Goal: Task Accomplishment & Management: Manage account settings

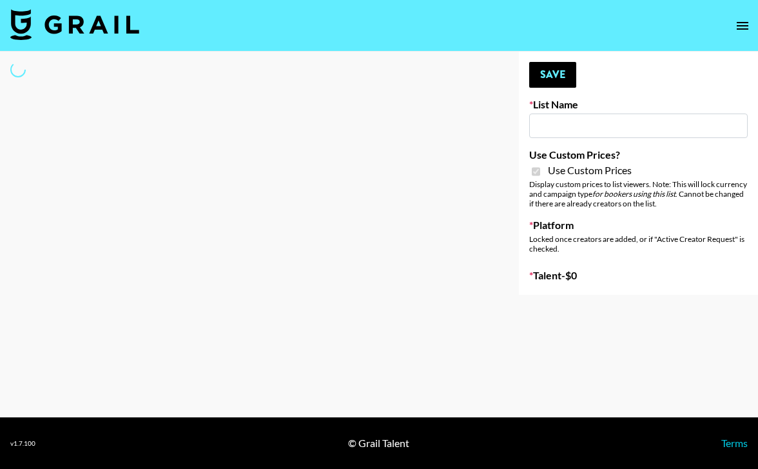
type input "Cancerguard (11th Sept)"
checkbox input "true"
select select "Brand"
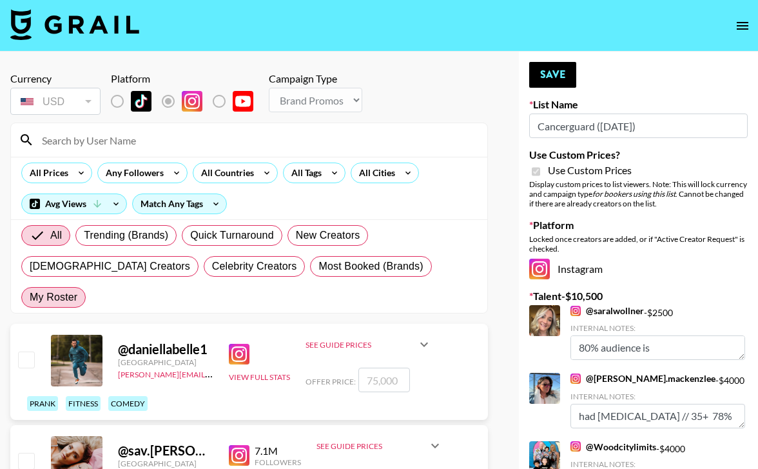
click at [77, 289] on span "My Roster" at bounding box center [54, 296] width 48 height 15
click at [30, 297] on input "My Roster" at bounding box center [30, 297] width 0 height 0
radio input "true"
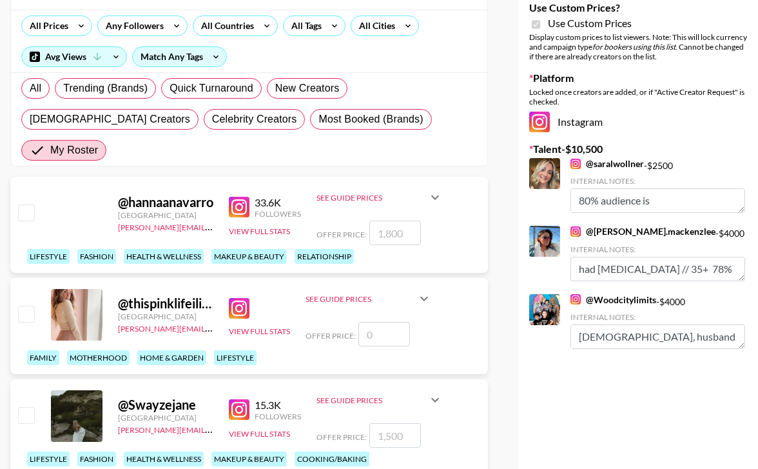
scroll to position [190, 0]
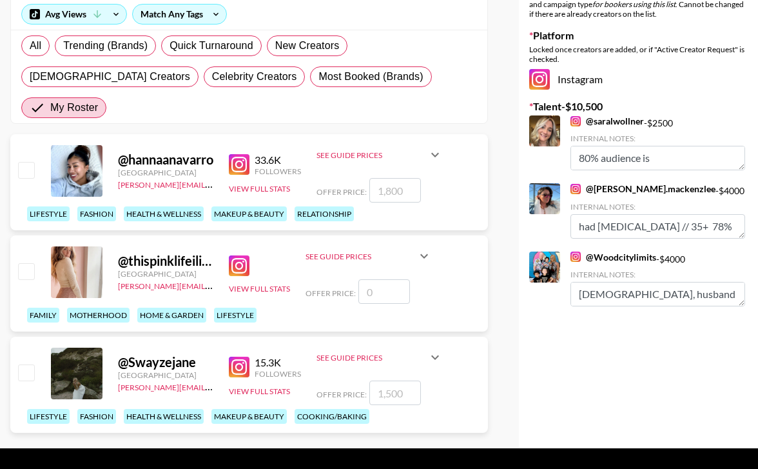
click at [28, 364] on input "checkbox" at bounding box center [25, 371] width 15 height 15
checkbox input "true"
click at [407, 380] on input "1500" at bounding box center [395, 392] width 52 height 24
click at [409, 380] on input "1500" at bounding box center [395, 392] width 52 height 24
type input "1200"
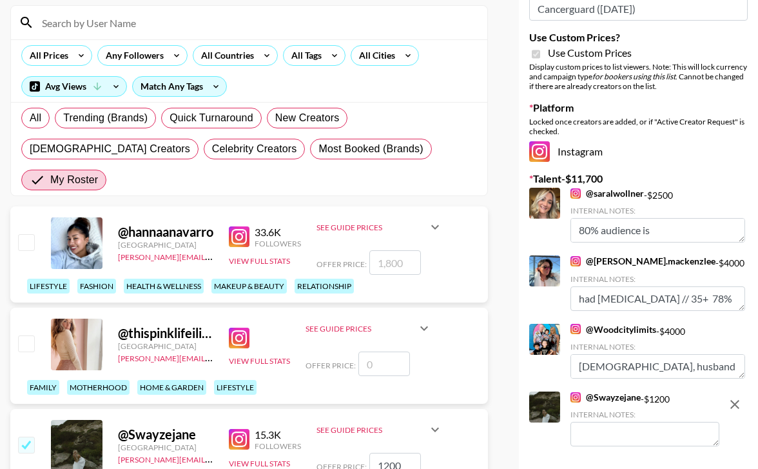
scroll to position [0, 0]
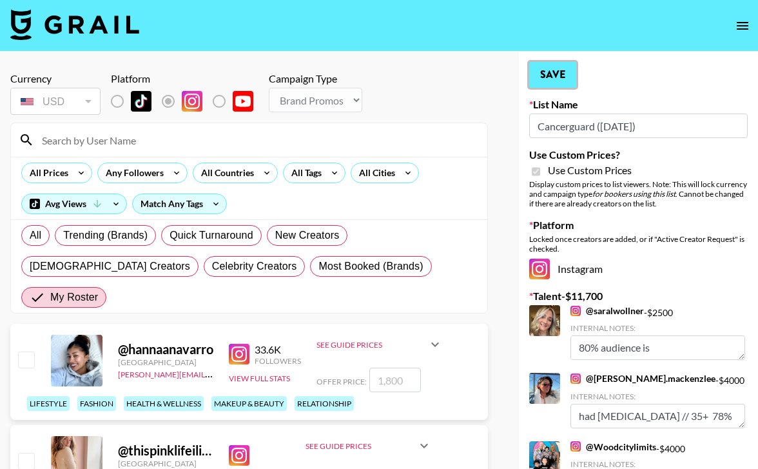
click at [558, 74] on button "Save" at bounding box center [552, 75] width 47 height 26
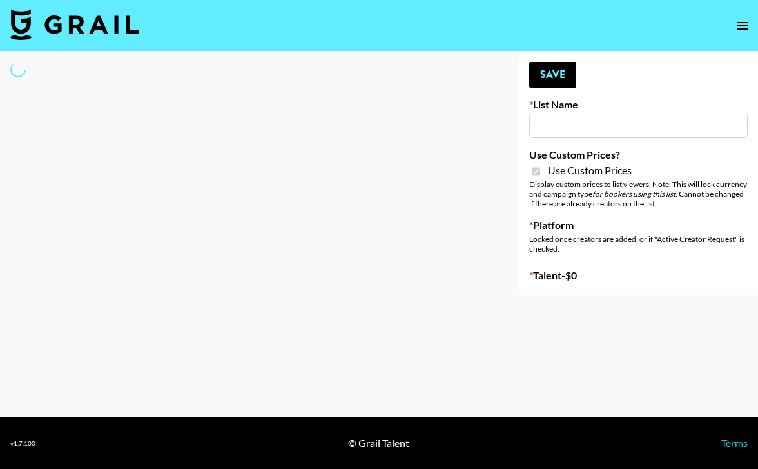
type input "ByHeart ([DATE])"
checkbox input "true"
select select "Brand"
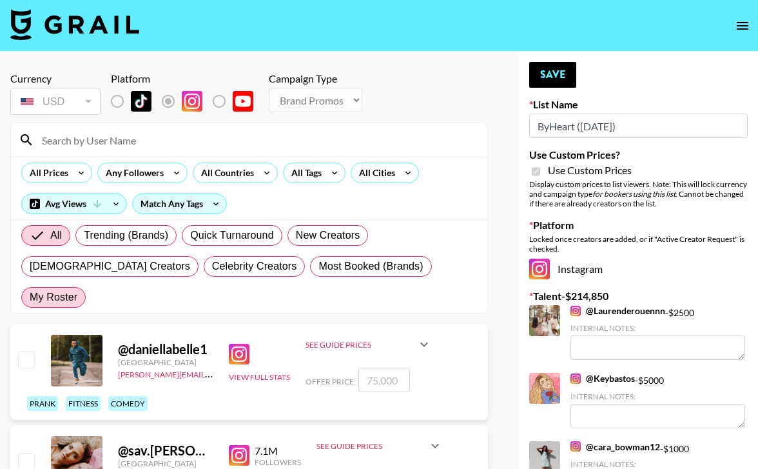
click at [86, 287] on label "My Roster" at bounding box center [53, 297] width 64 height 21
click at [30, 297] on input "My Roster" at bounding box center [30, 297] width 0 height 0
radio input "true"
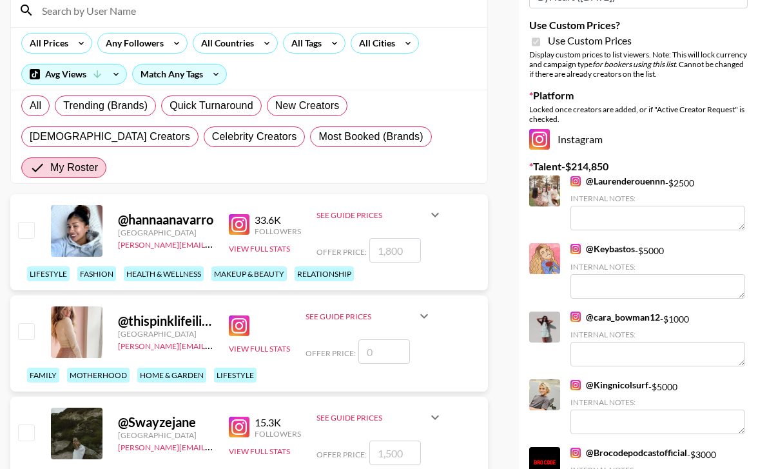
scroll to position [168, 0]
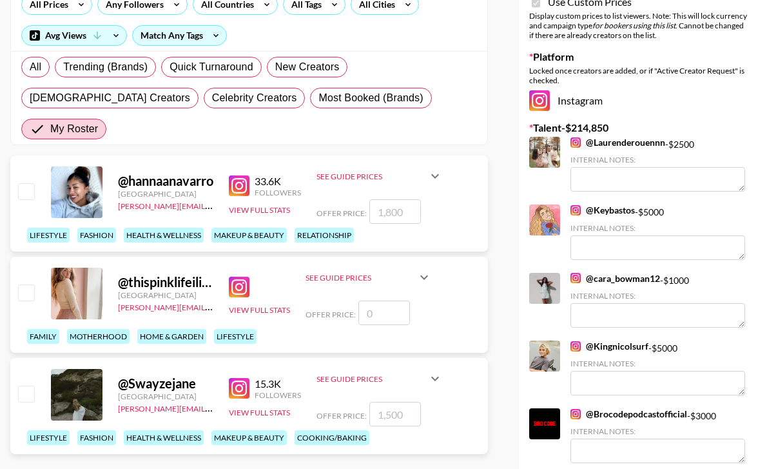
click at [32, 183] on input "checkbox" at bounding box center [25, 190] width 15 height 15
checkbox input "true"
type input "1800"
click at [26, 284] on input "checkbox" at bounding box center [25, 291] width 15 height 15
checkbox input "false"
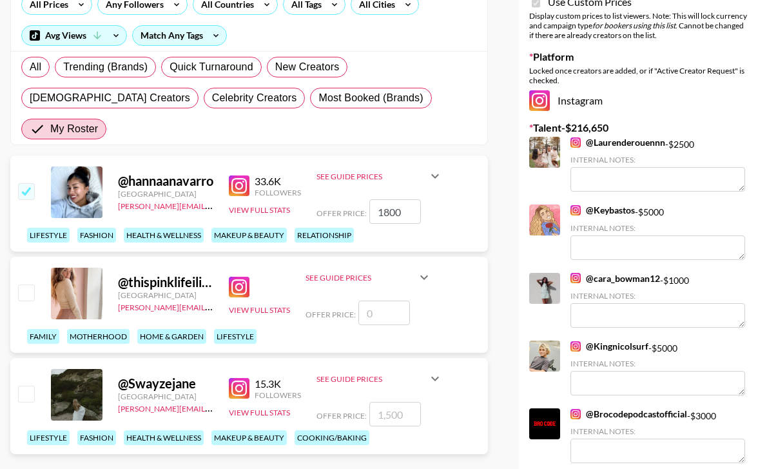
click at [24, 386] on input "checkbox" at bounding box center [25, 393] width 15 height 15
checkbox input "true"
type input "1500"
click at [26, 284] on input "checkbox" at bounding box center [25, 291] width 15 height 15
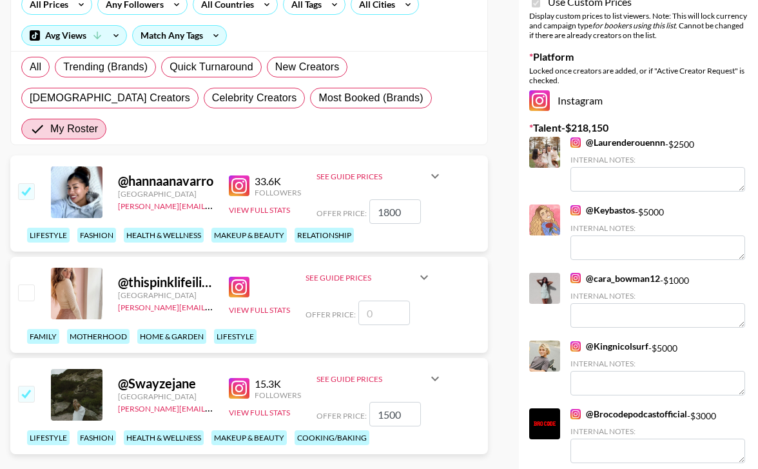
click at [26, 284] on input "checkbox" at bounding box center [25, 291] width 15 height 15
checkbox input "false"
click at [413, 199] on input "1800" at bounding box center [395, 211] width 52 height 24
type input "12"
checkbox input "false"
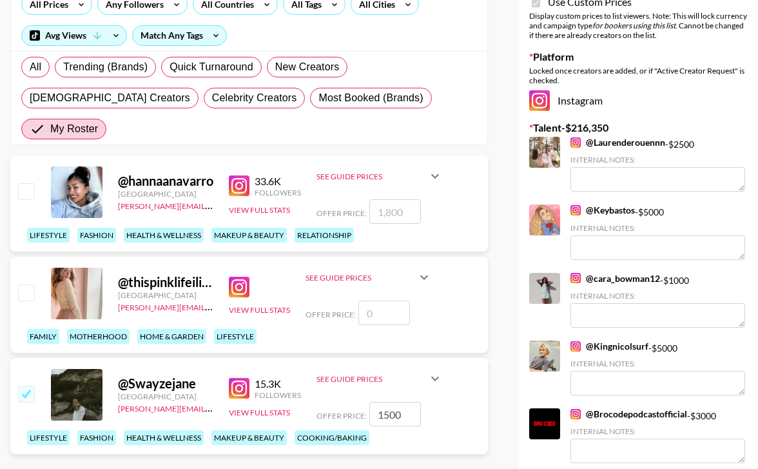
type input "12"
checkbox input "true"
type input "1200"
click at [407, 402] on input "1500" at bounding box center [395, 414] width 52 height 24
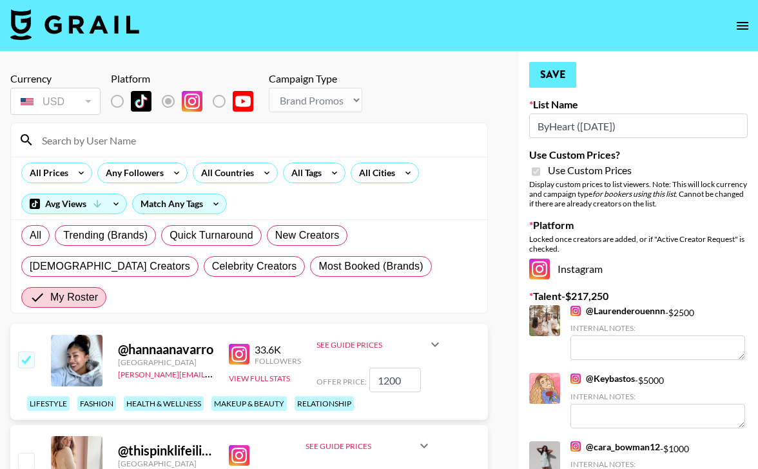
type input "1200"
click at [543, 77] on button "Save" at bounding box center [552, 75] width 47 height 26
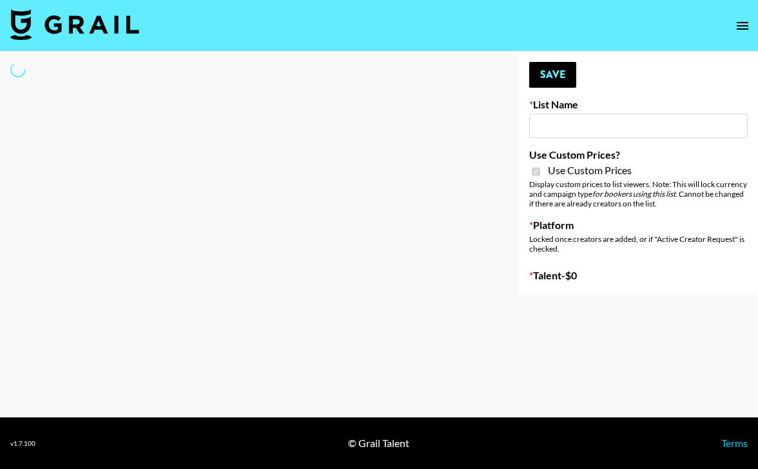
type input "Superpower ([DATE])"
checkbox input "true"
select select "Brand"
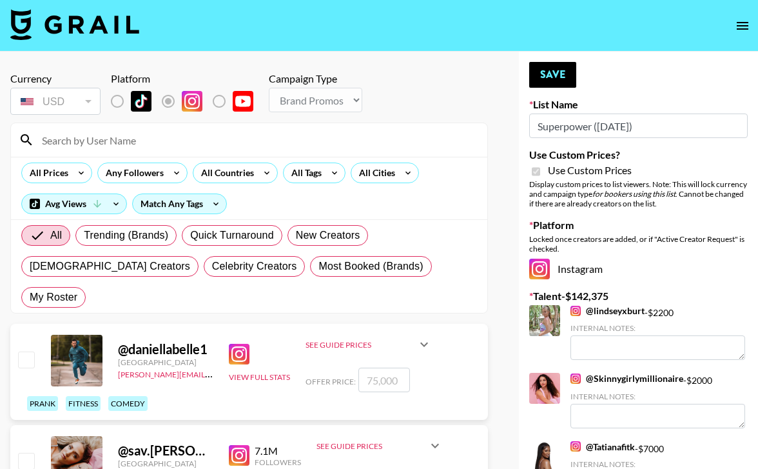
click at [77, 289] on span "My Roster" at bounding box center [54, 296] width 48 height 15
click at [30, 297] on input "My Roster" at bounding box center [30, 297] width 0 height 0
radio input "true"
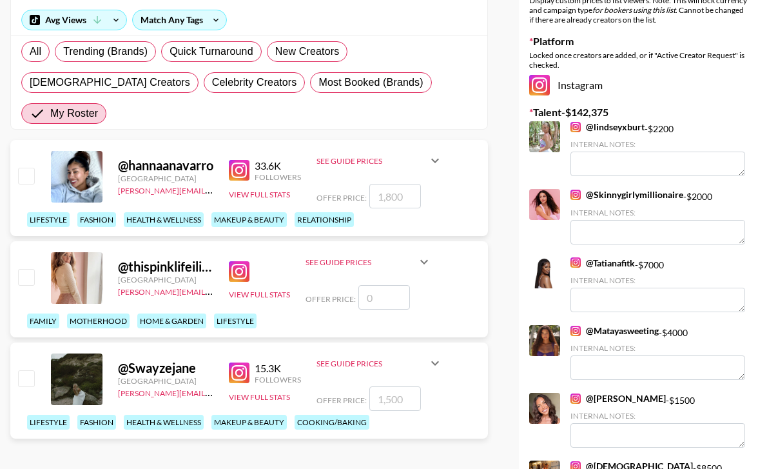
scroll to position [220, 0]
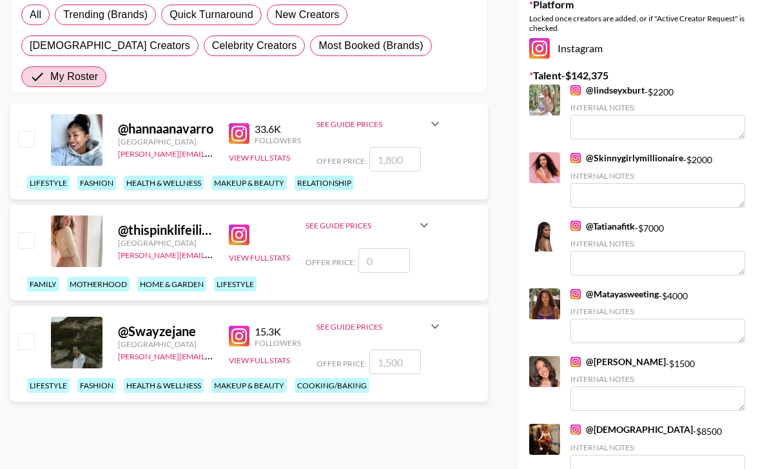
click at [28, 333] on input "checkbox" at bounding box center [25, 340] width 15 height 15
checkbox input "true"
click at [412, 349] on input "1500" at bounding box center [395, 361] width 52 height 24
type input "1400"
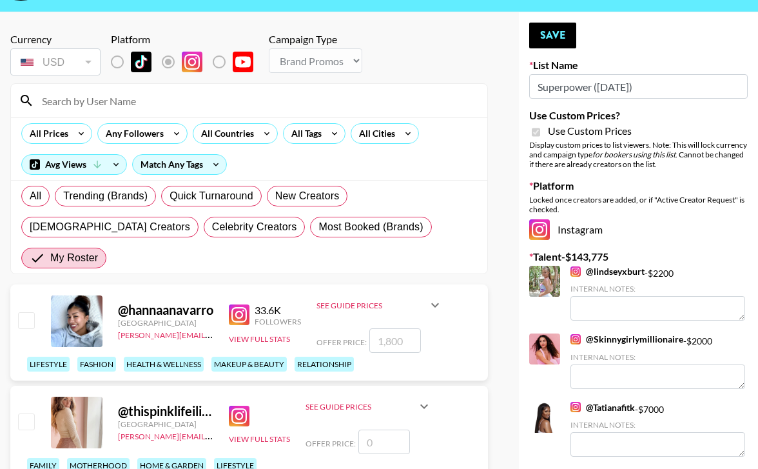
scroll to position [0, 0]
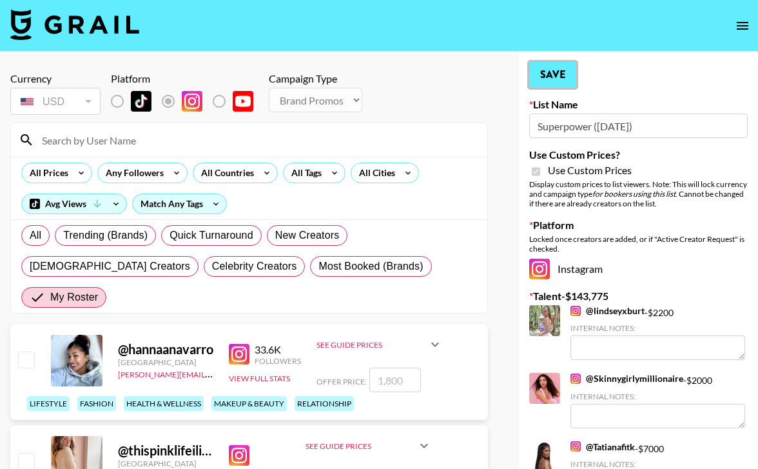
click at [567, 66] on button "Save" at bounding box center [552, 75] width 47 height 26
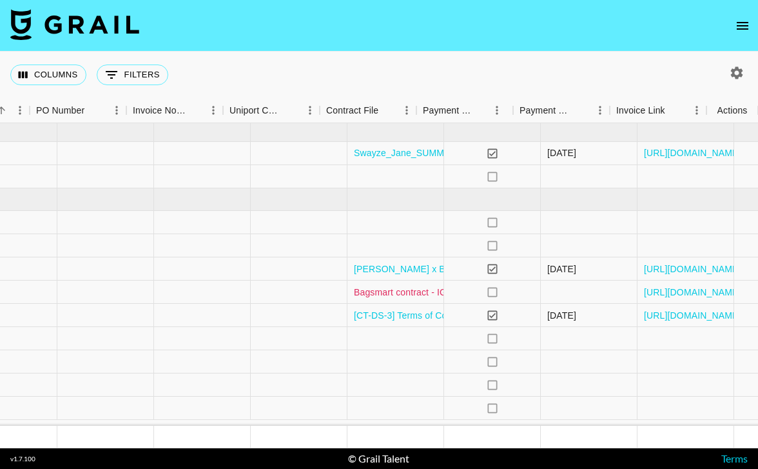
scroll to position [0, 1382]
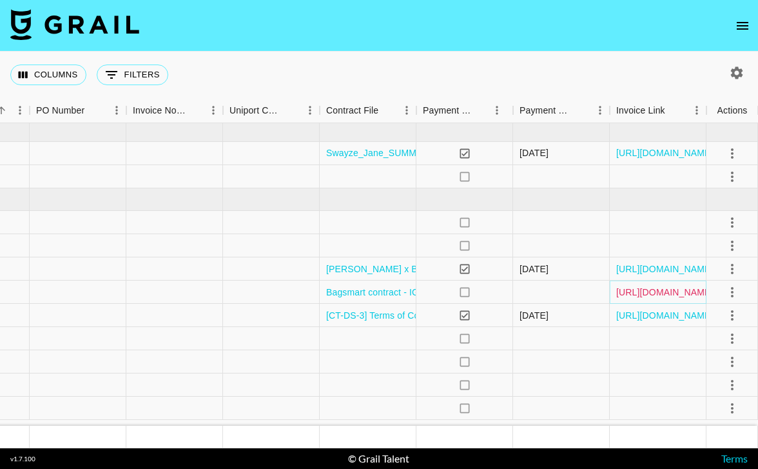
click at [678, 289] on link "[URL][DOMAIN_NAME]" at bounding box center [664, 292] width 97 height 13
